Goal: Task Accomplishment & Management: Use online tool/utility

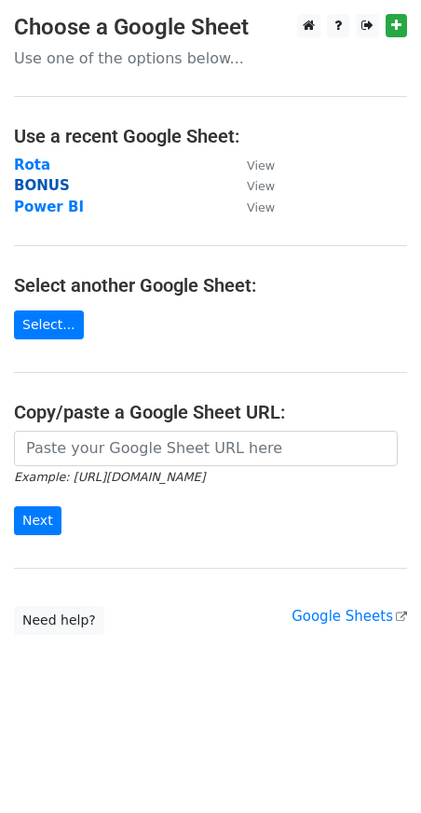
click at [56, 183] on strong "BONUS" at bounding box center [42, 185] width 56 height 17
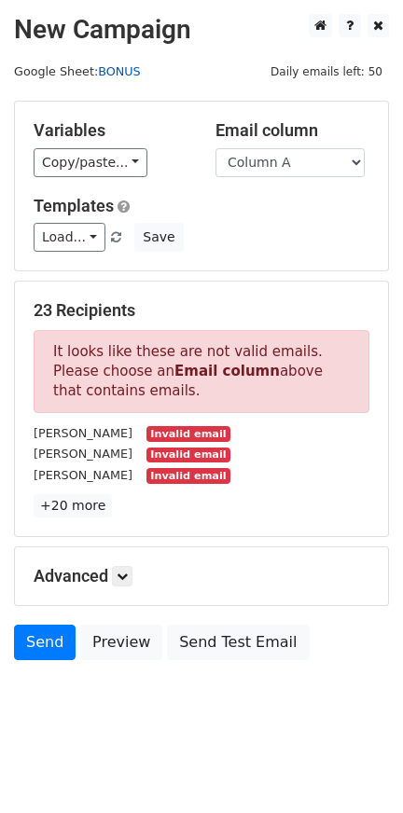
click at [114, 64] on link "BONUS" at bounding box center [119, 71] width 43 height 14
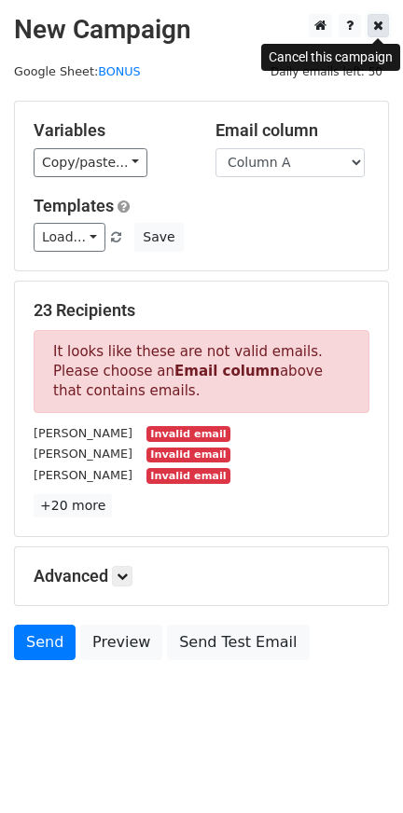
click at [378, 19] on link at bounding box center [377, 25] width 21 height 23
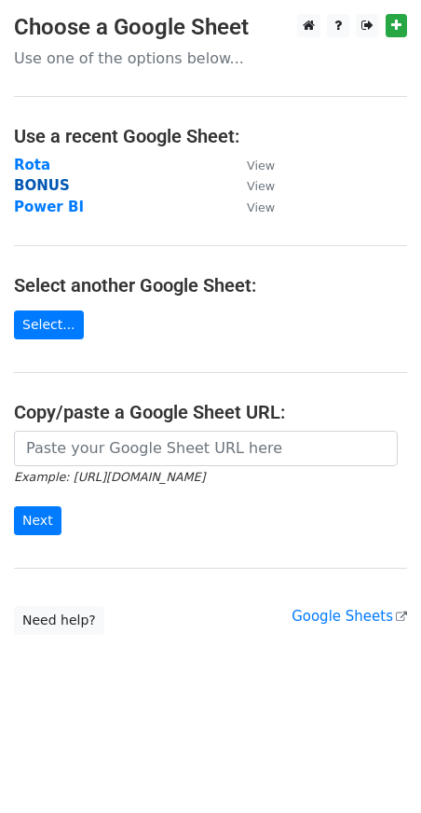
click at [42, 185] on strong "BONUS" at bounding box center [42, 185] width 56 height 17
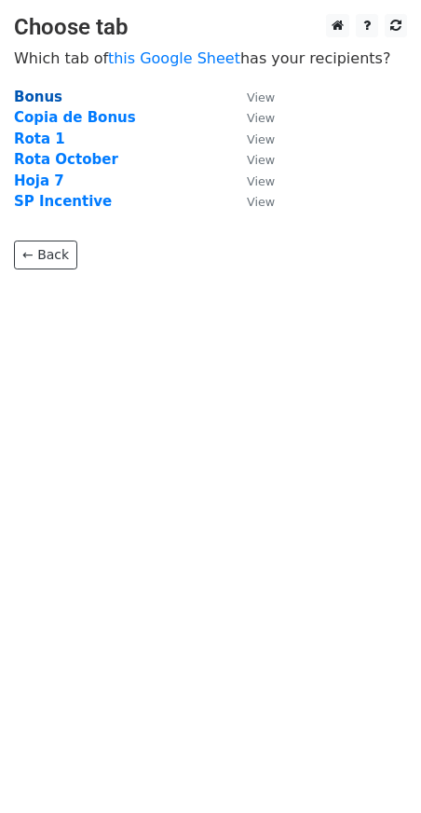
click at [52, 95] on strong "Bonus" at bounding box center [38, 97] width 48 height 17
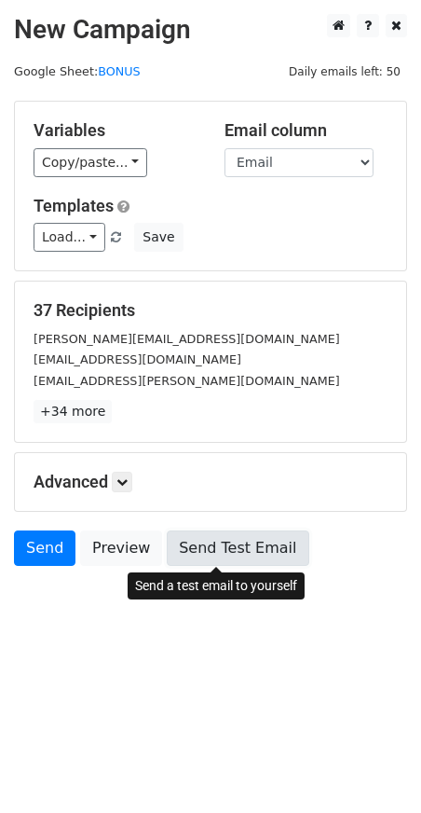
click at [208, 554] on link "Send Test Email" at bounding box center [238, 547] width 142 height 35
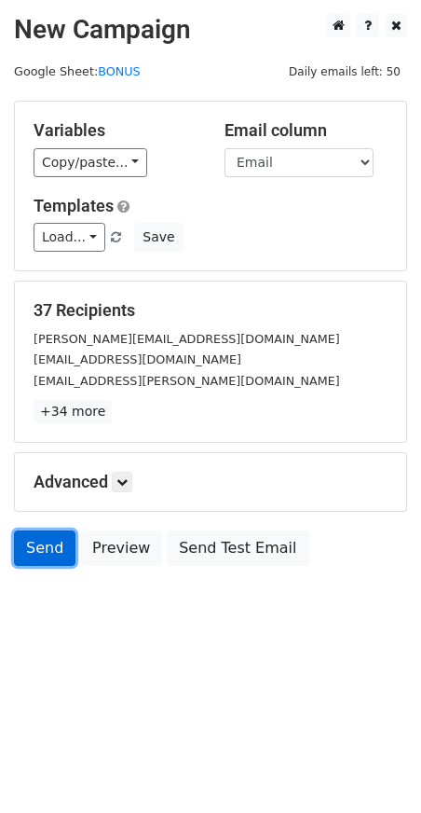
click at [40, 548] on link "Send" at bounding box center [45, 547] width 62 height 35
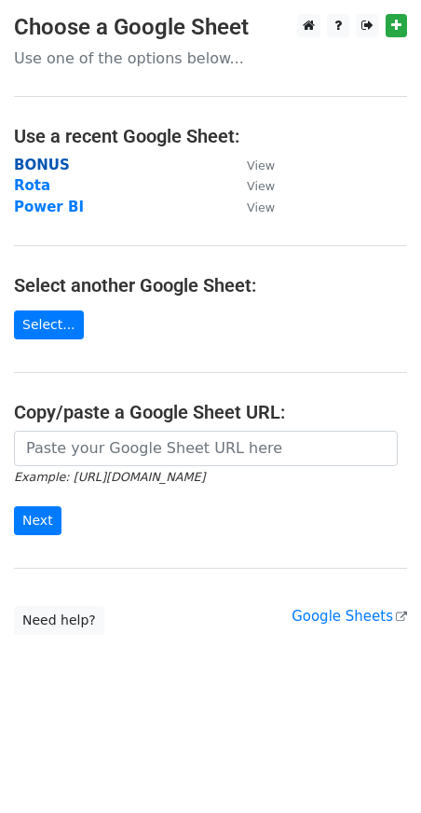
click at [25, 165] on strong "BONUS" at bounding box center [42, 165] width 56 height 17
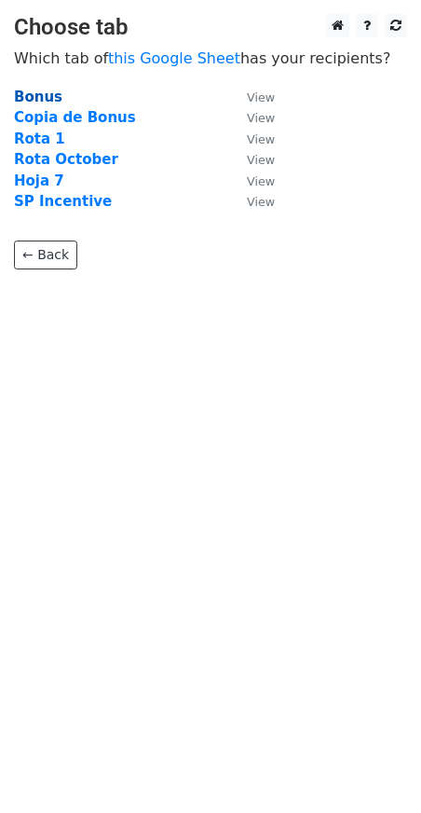
click at [41, 101] on strong "Bonus" at bounding box center [38, 97] width 48 height 17
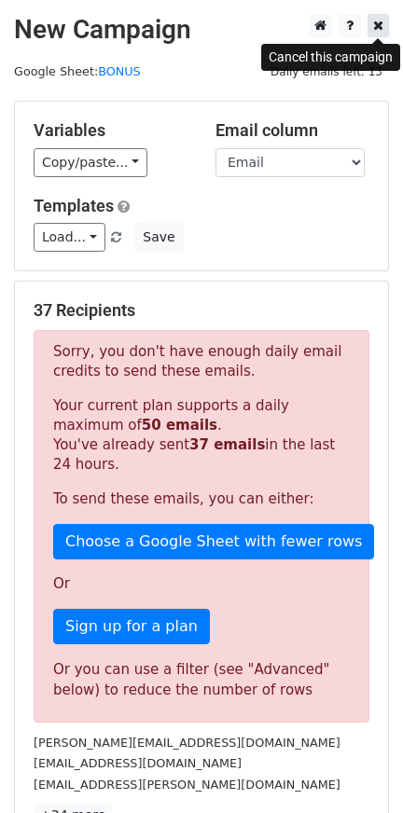
click at [374, 26] on icon at bounding box center [378, 25] width 10 height 13
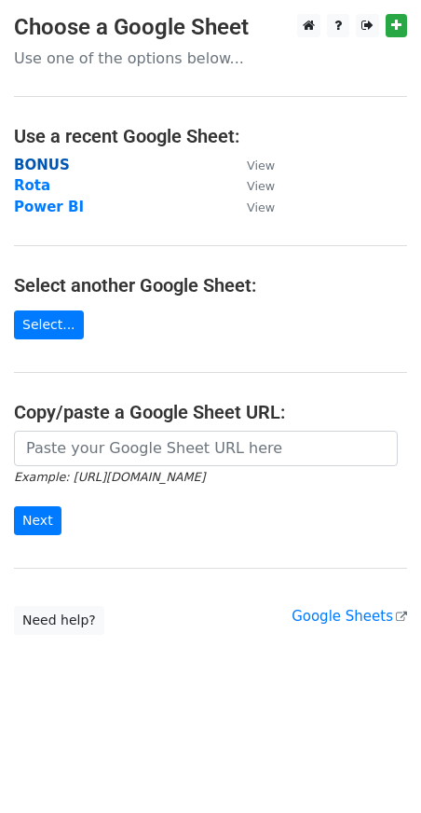
click at [35, 171] on strong "BONUS" at bounding box center [42, 165] width 56 height 17
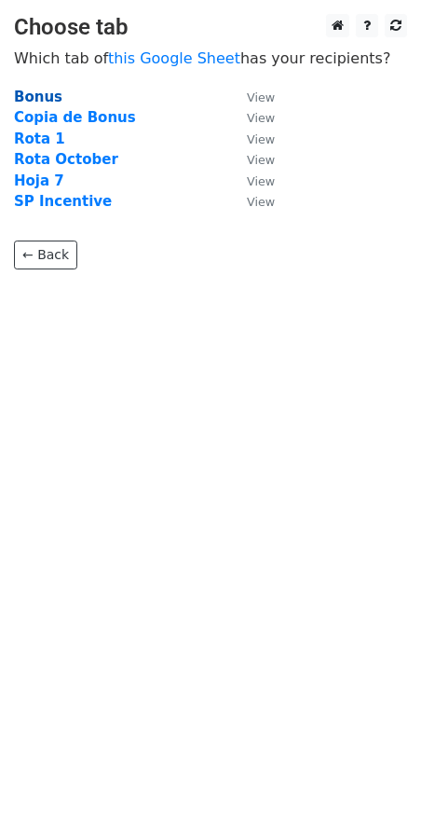
click at [32, 102] on strong "Bonus" at bounding box center [38, 97] width 48 height 17
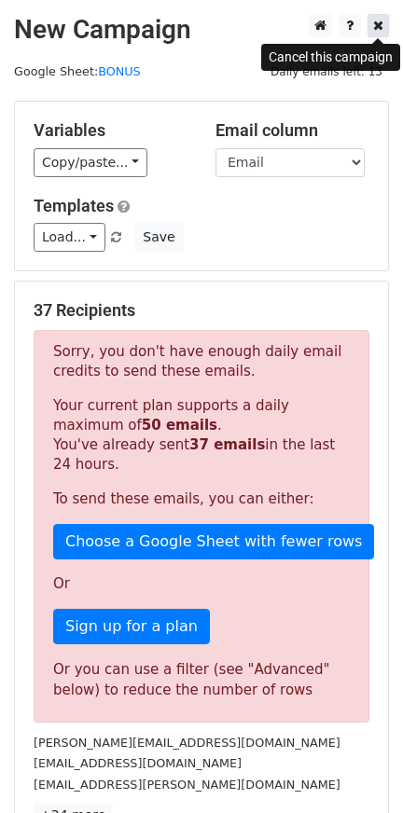
click at [385, 33] on link at bounding box center [377, 25] width 21 height 23
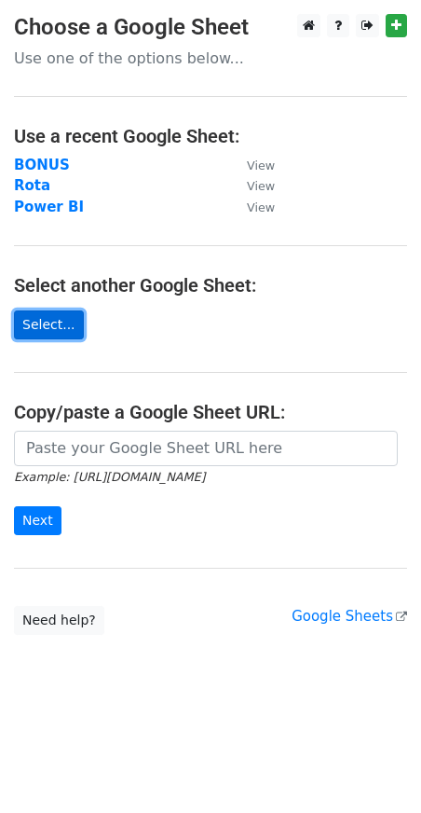
click at [62, 314] on link "Select..." at bounding box center [49, 324] width 70 height 29
click at [23, 157] on strong "BONUS" at bounding box center [42, 165] width 56 height 17
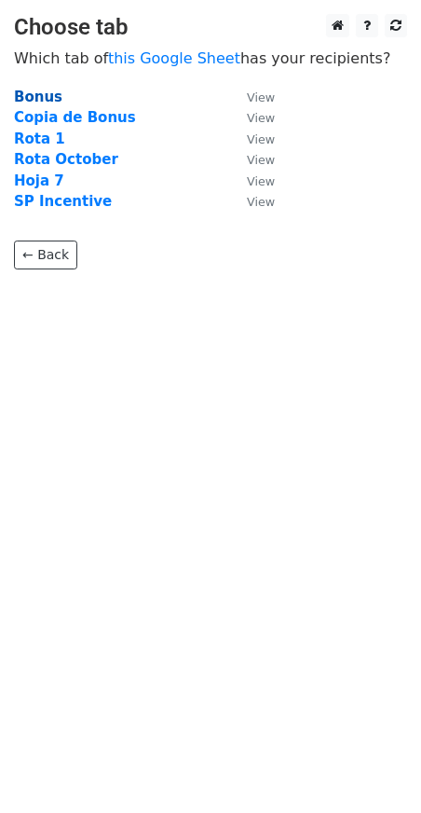
click at [35, 97] on strong "Bonus" at bounding box center [38, 97] width 48 height 17
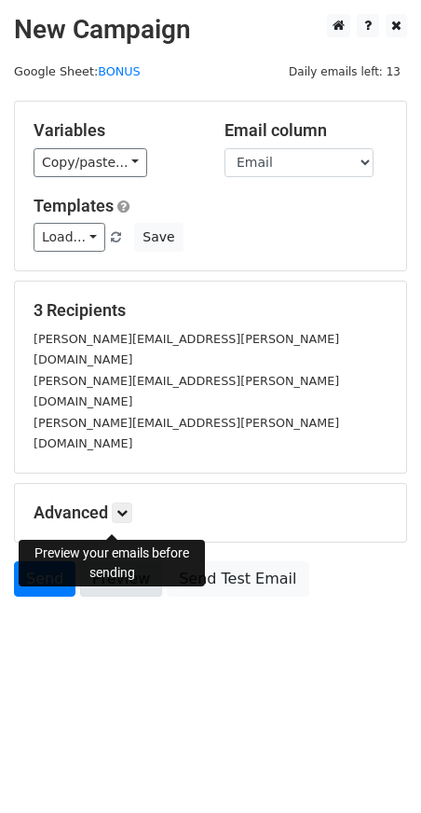
click at [136, 561] on link "Preview" at bounding box center [121, 578] width 82 height 35
click at [41, 561] on link "Send" at bounding box center [45, 578] width 62 height 35
